Goal: Task Accomplishment & Management: Use online tool/utility

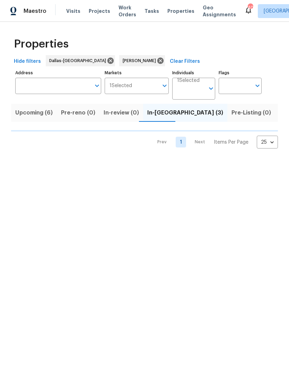
scroll to position [0, 15]
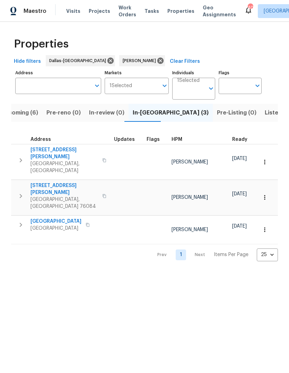
click at [63, 182] on span "[STREET_ADDRESS][PERSON_NAME]" at bounding box center [65, 189] width 68 height 14
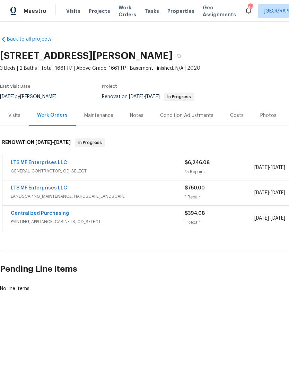
click at [141, 115] on div "Notes" at bounding box center [137, 115] width 14 height 7
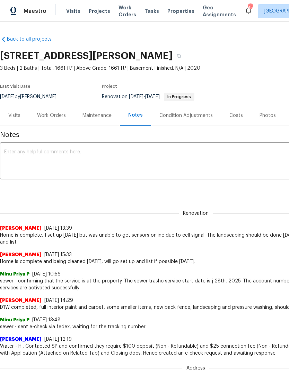
click at [86, 150] on textarea at bounding box center [196, 161] width 384 height 24
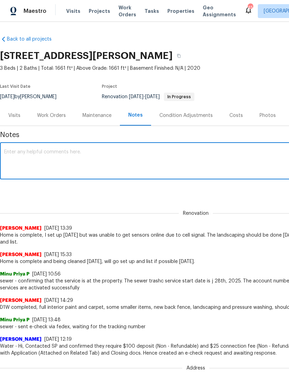
click at [23, 151] on textarea at bounding box center [196, 161] width 384 height 24
paste textarea "Debris- All interior/exterior debris, and personal items have been removed. (Do…"
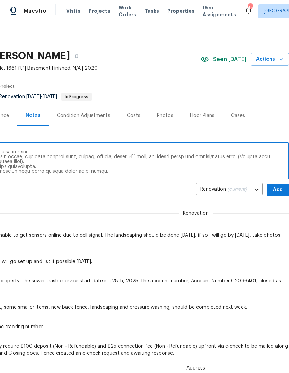
scroll to position [0, 103]
type textarea "Debris- All interior/exterior debris, and personal items have been removed. (Do…"
click at [280, 189] on span "Add" at bounding box center [278, 190] width 11 height 9
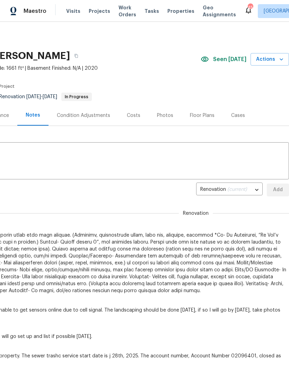
scroll to position [0, 0]
